Goal: Navigation & Orientation: Find specific page/section

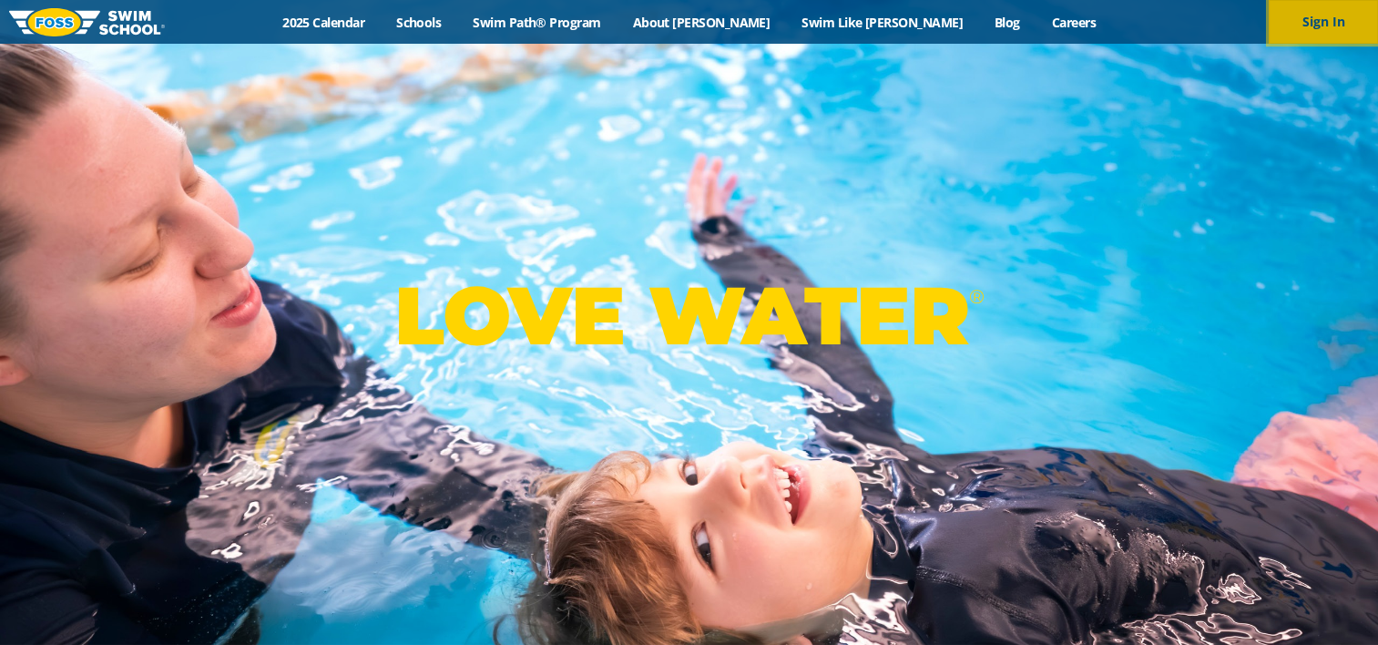
click at [1319, 32] on button "Sign In" at bounding box center [1323, 22] width 109 height 44
click at [381, 21] on link "2025 Calendar" at bounding box center [324, 22] width 114 height 17
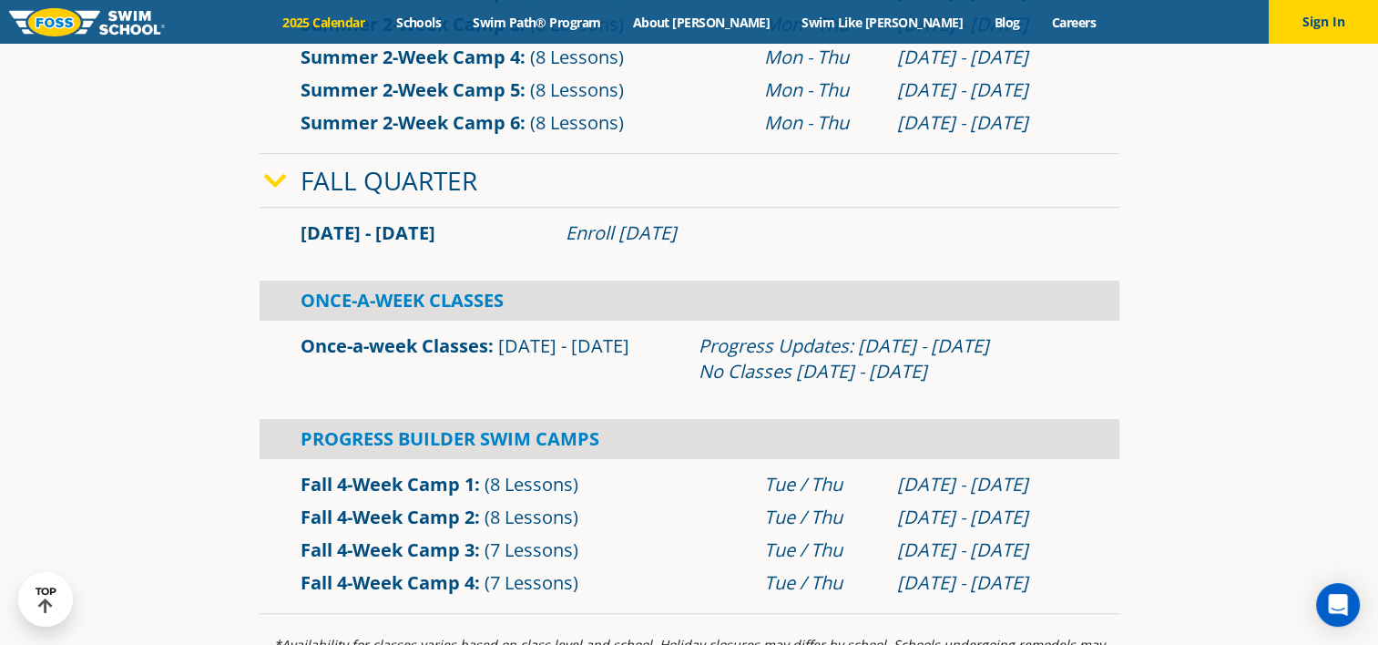
scroll to position [1046, 0]
